Goal: Check status: Check status

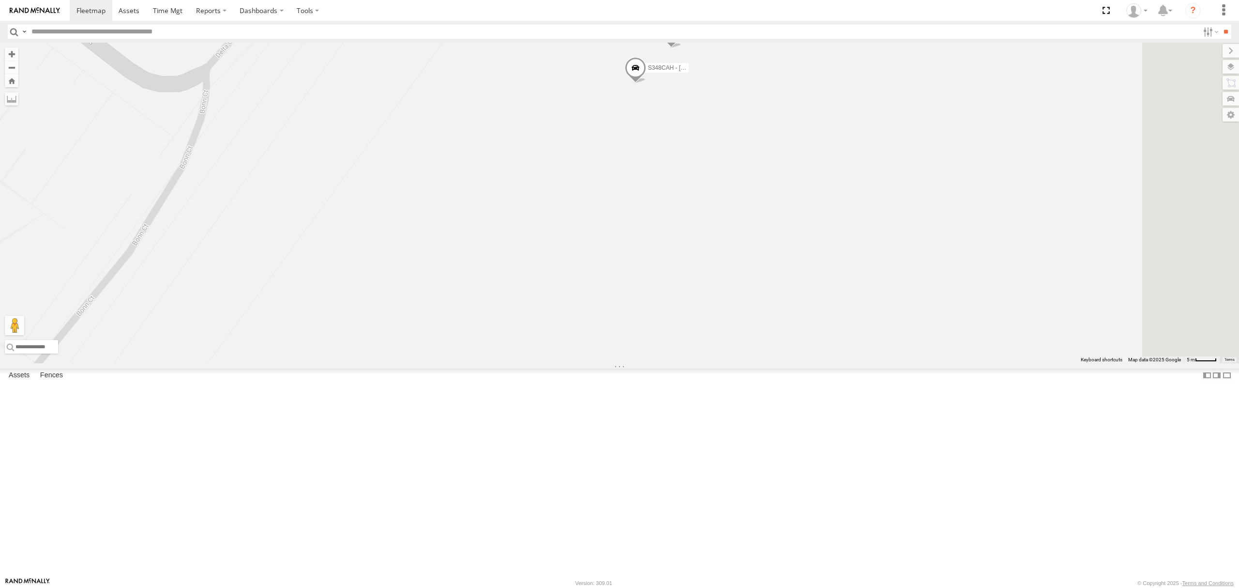
click at [646, 83] on span at bounding box center [635, 70] width 21 height 26
click at [738, 216] on div "SB26LM - (3P HINO) R7 Dharambir Singh Anitoj Singh Harpreet Singh Manvinder Sin…" at bounding box center [619, 203] width 1239 height 320
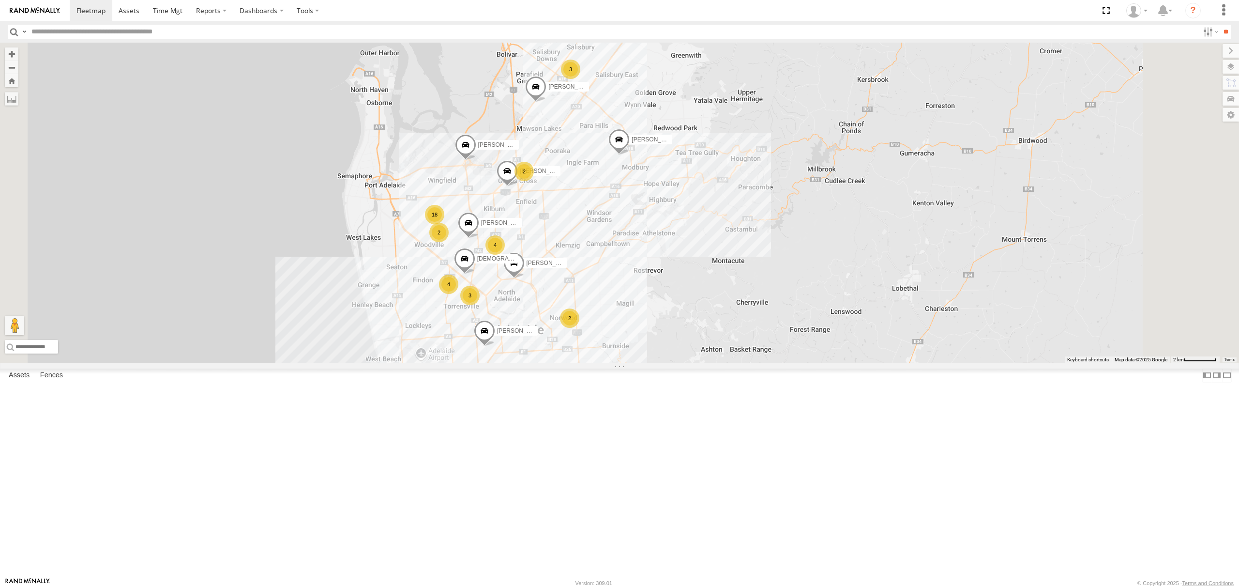
drag, startPoint x: 897, startPoint y: 429, endPoint x: 831, endPoint y: 306, distance: 139.7
click at [834, 306] on div "SB26LM - (3P HINO) R7 Dharambir Singh Anitoj Singh Harpreet Singh Manvinder Sin…" at bounding box center [619, 203] width 1239 height 320
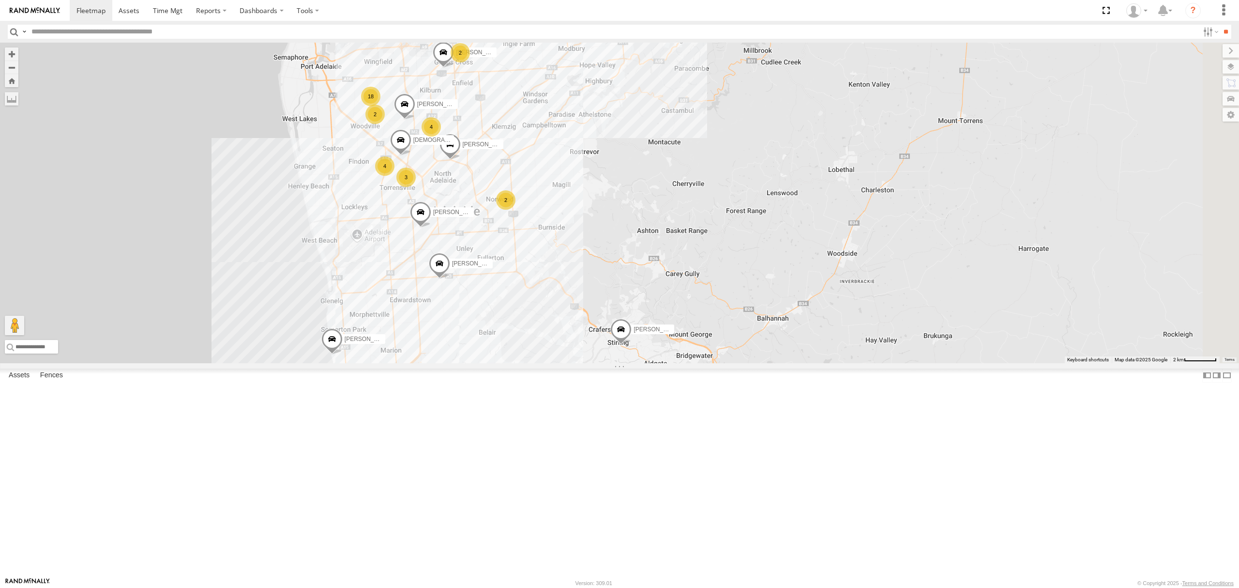
click at [0, 0] on div "SB26LM - (3P HINO) R7" at bounding box center [0, 0] width 0 height 0
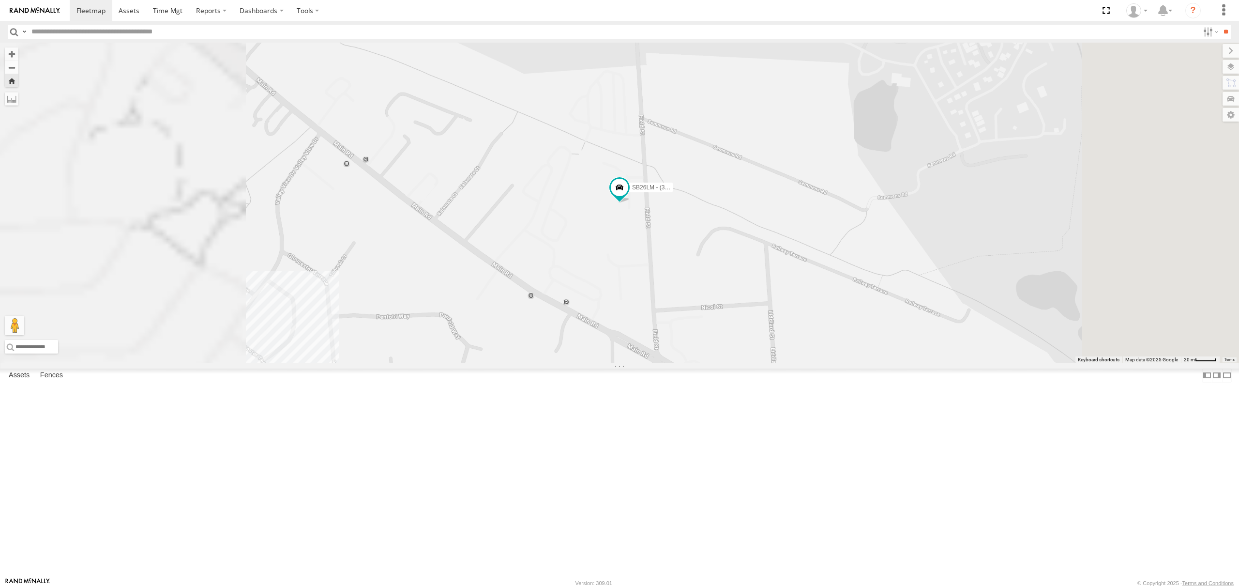
click at [0, 0] on div "All Assets" at bounding box center [0, 0] width 0 height 0
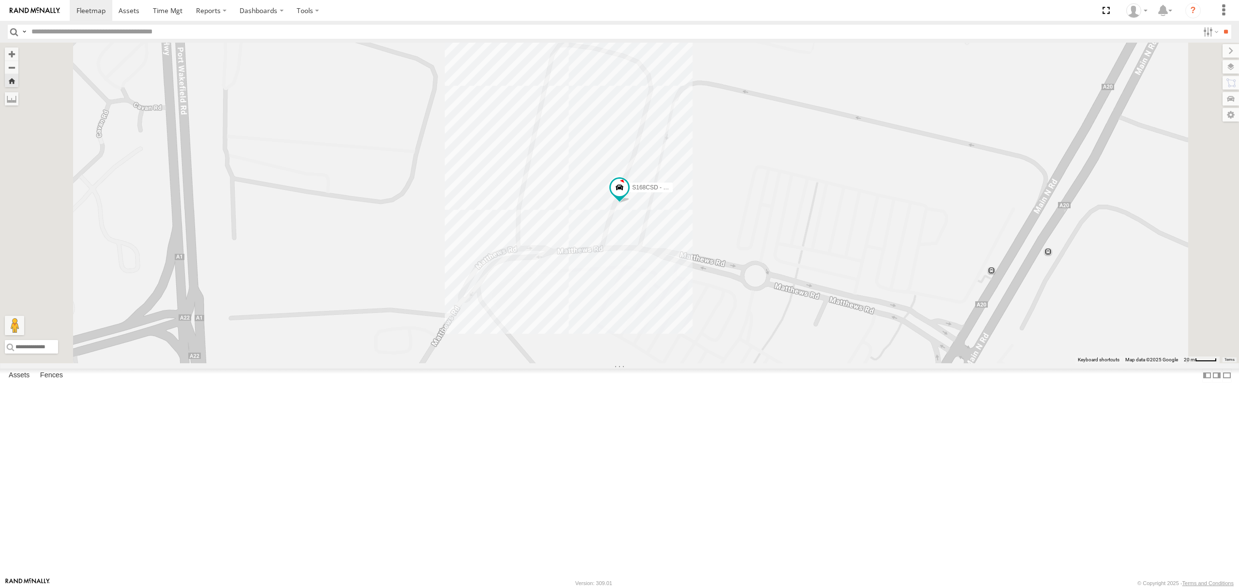
click at [0, 0] on div "All Assets" at bounding box center [0, 0] width 0 height 0
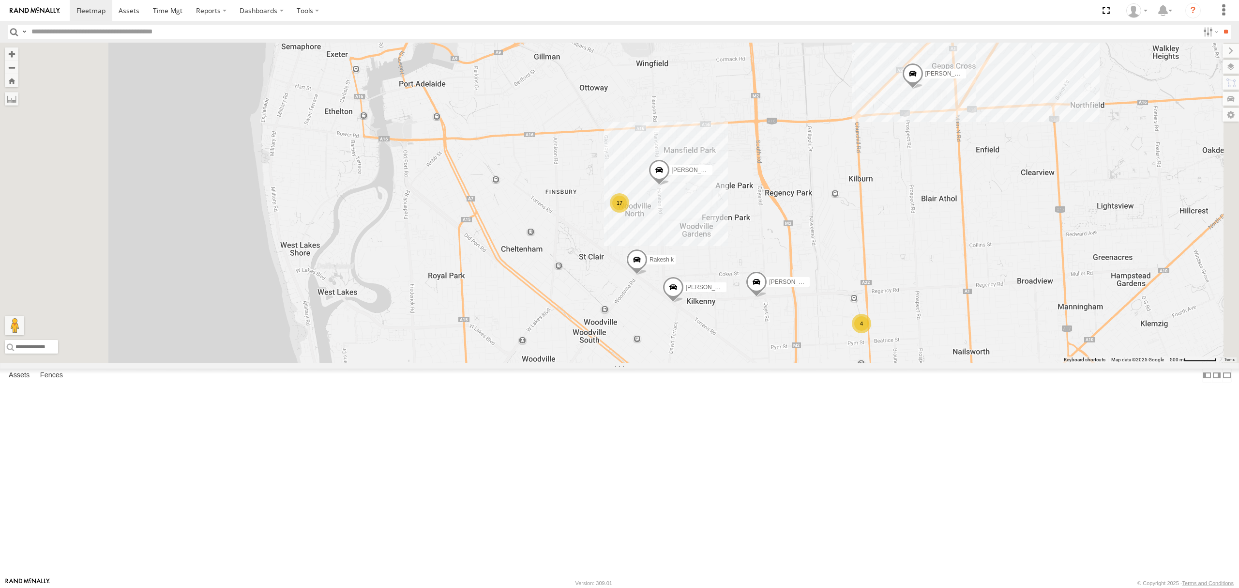
drag, startPoint x: 89, startPoint y: 224, endPoint x: 140, endPoint y: 221, distance: 50.9
click at [0, 0] on div "S254CLT - Brian Corkhill All Assets" at bounding box center [0, 0] width 0 height 0
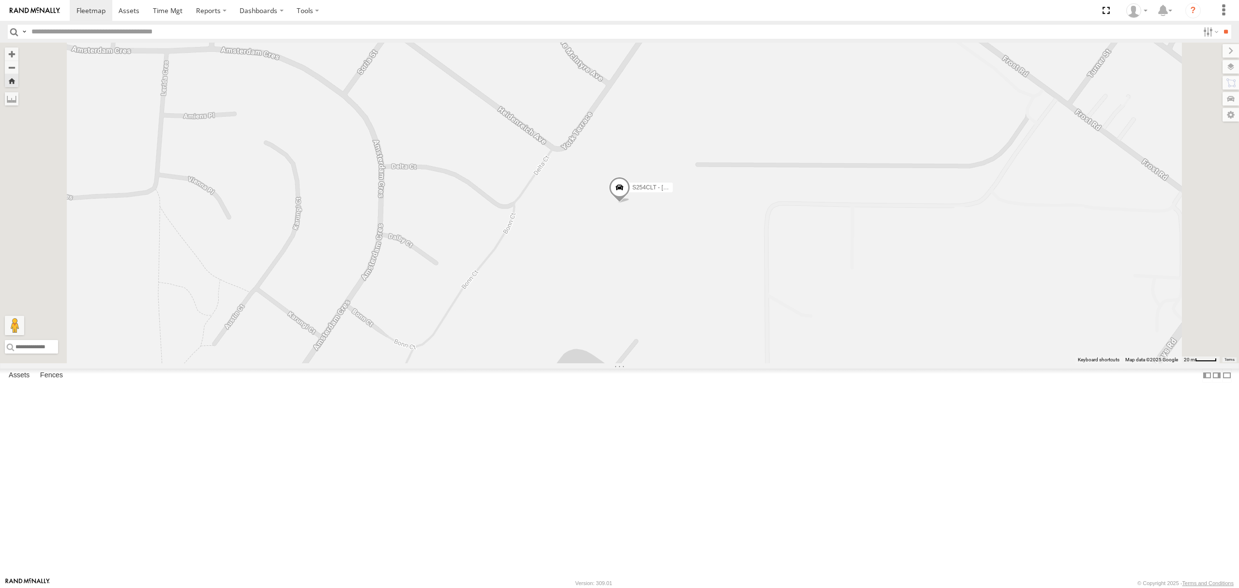
click at [0, 0] on div "All Assets" at bounding box center [0, 0] width 0 height 0
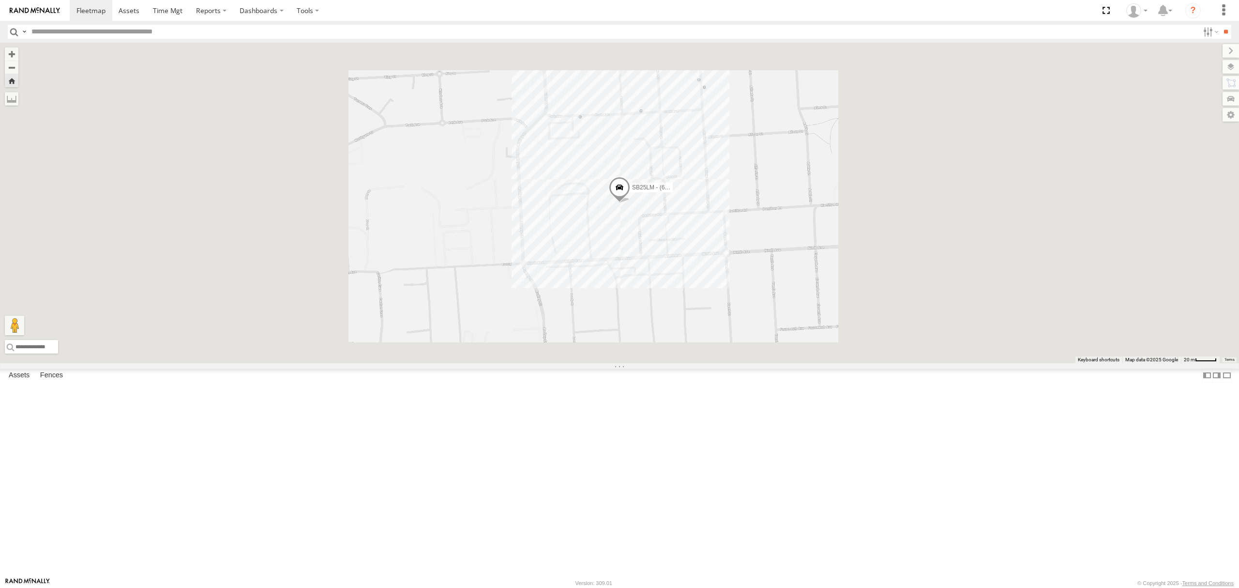
click at [0, 0] on div "All Assets" at bounding box center [0, 0] width 0 height 0
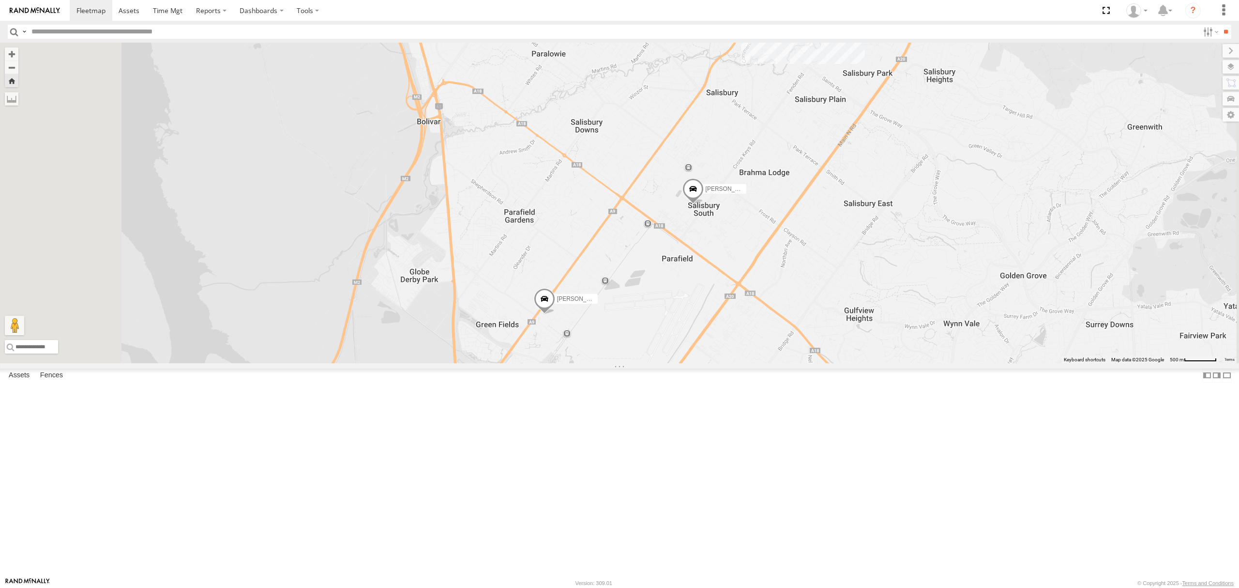
click at [0, 0] on div "S168CSD - Fridge It Spaceship All Assets" at bounding box center [0, 0] width 0 height 0
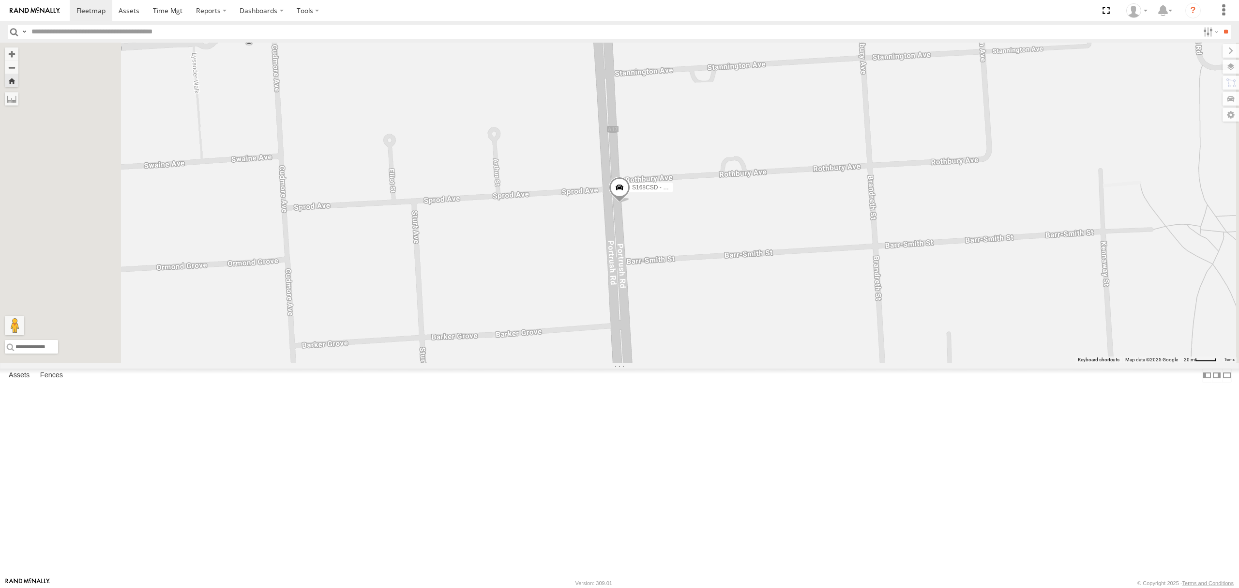
click at [0, 0] on div "S348CAH - Emir Tarabar" at bounding box center [0, 0] width 0 height 0
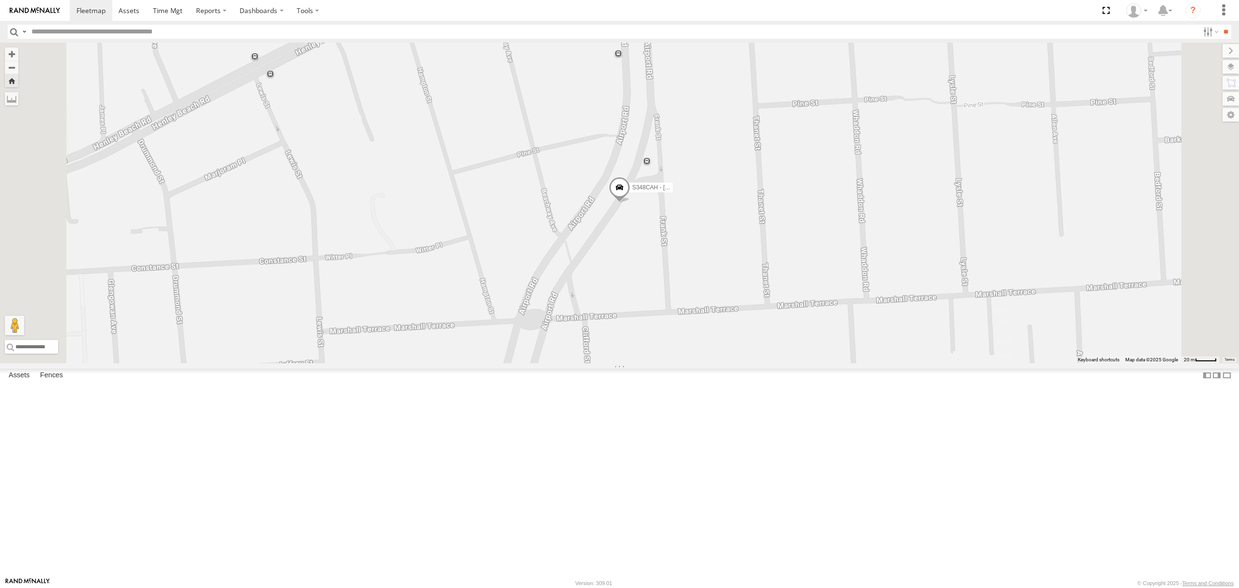
click at [0, 0] on div "All Assets" at bounding box center [0, 0] width 0 height 0
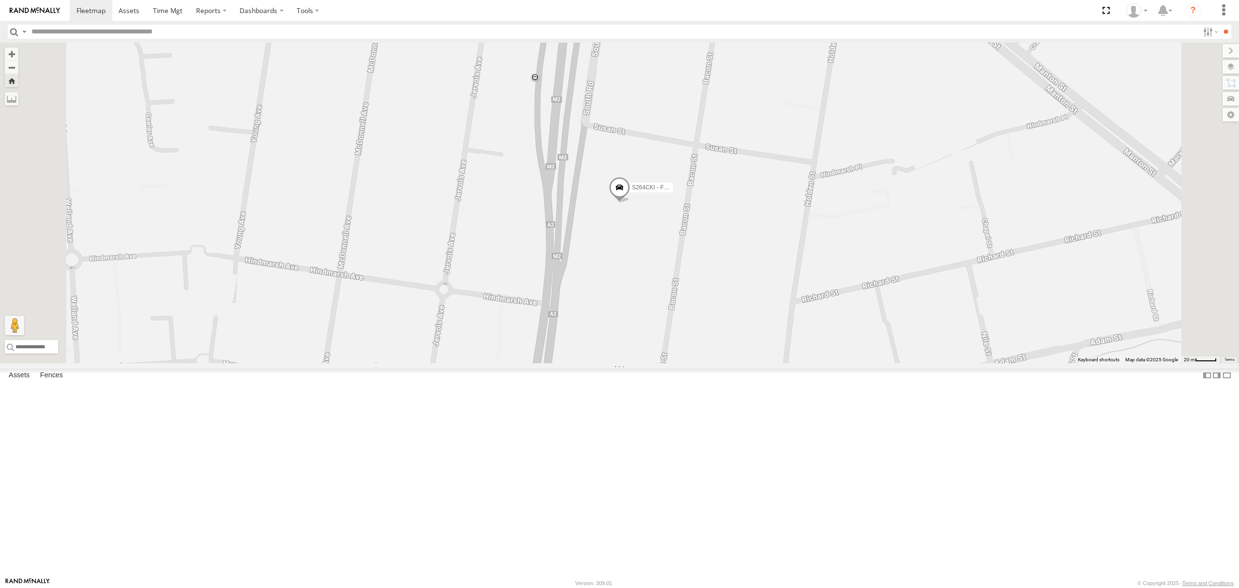
click at [630, 203] on span at bounding box center [619, 190] width 21 height 26
click at [0, 0] on div "SB26LM - (3P HINO) R7 All Assets" at bounding box center [0, 0] width 0 height 0
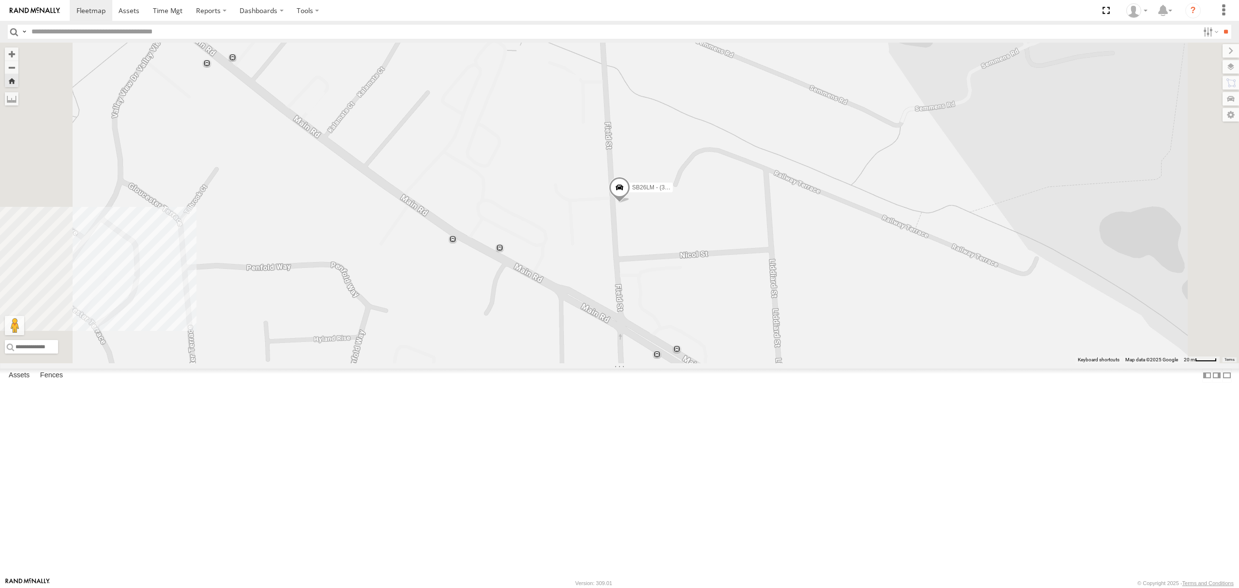
click at [0, 0] on div "S348CAH - Emir Tarabar All Assets Holbrooks Rd Underdale -34.91975 138.54865 Vi…" at bounding box center [0, 0] width 0 height 0
click at [0, 0] on div "SY71FR - (16P TRAILER) PM1" at bounding box center [0, 0] width 0 height 0
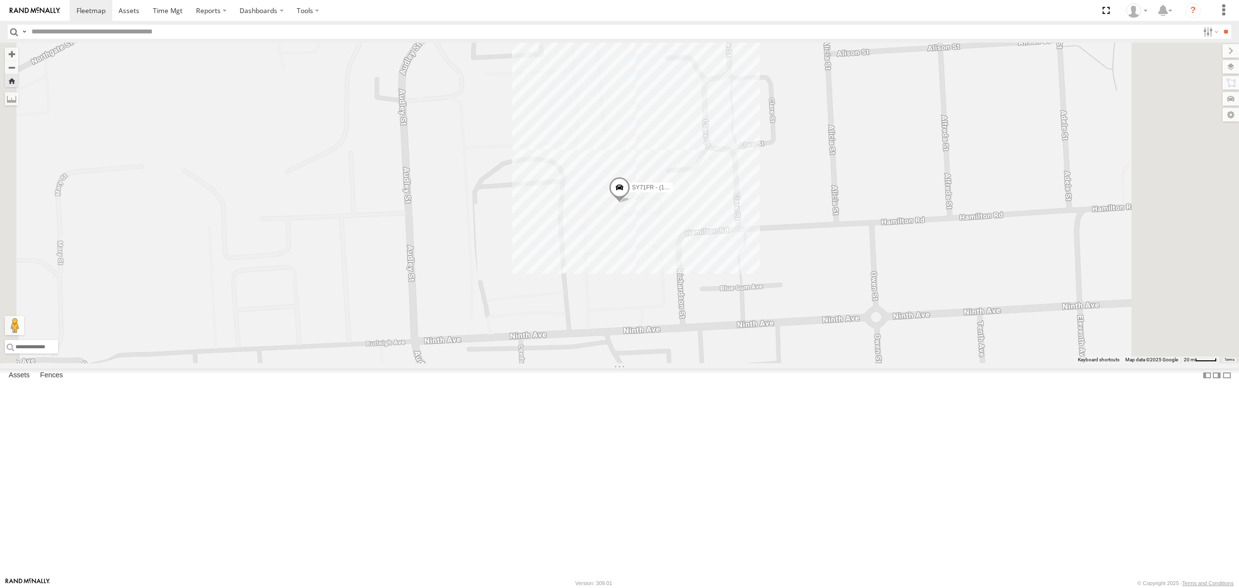
click at [0, 0] on div "All Assets" at bounding box center [0, 0] width 0 height 0
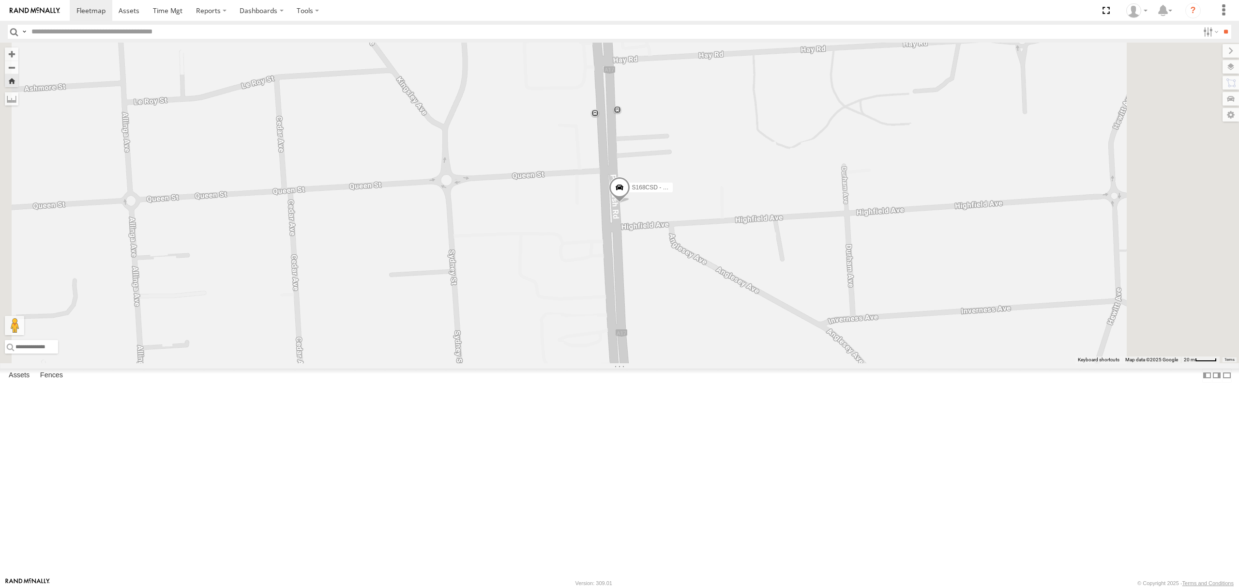
click at [0, 0] on div at bounding box center [0, 0] width 0 height 0
